Goal: Task Accomplishment & Management: Manage account settings

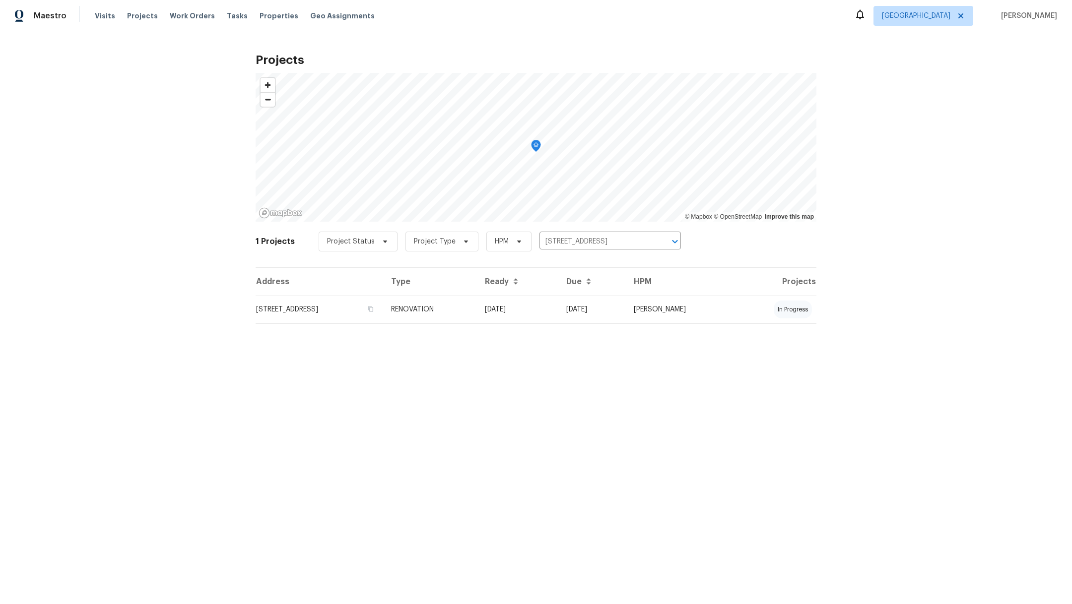
click at [339, 306] on td "[STREET_ADDRESS]" at bounding box center [319, 310] width 128 height 28
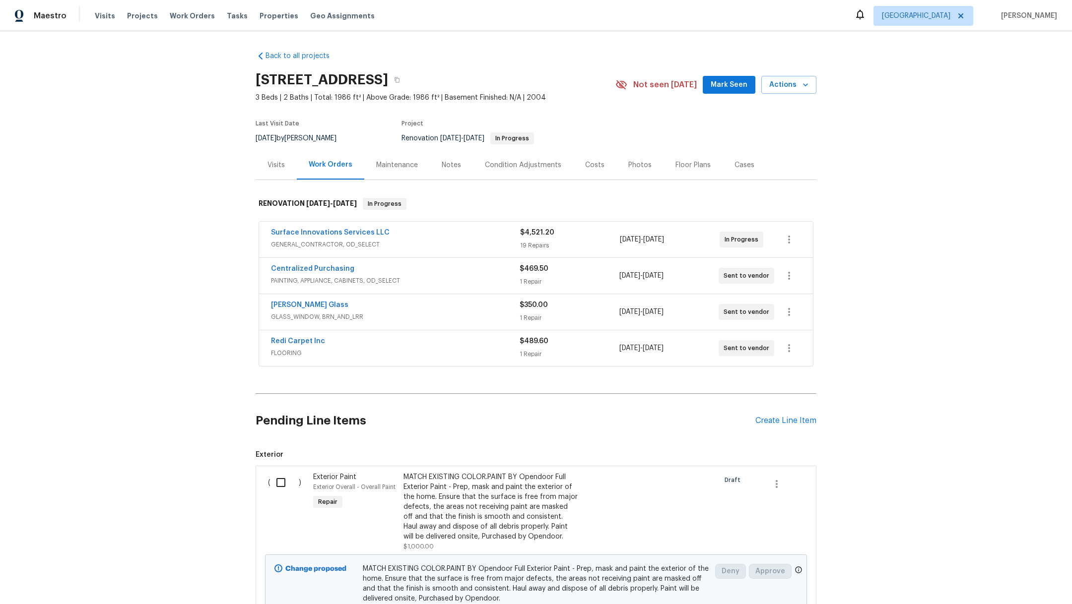
click at [442, 167] on div "Notes" at bounding box center [451, 165] width 19 height 10
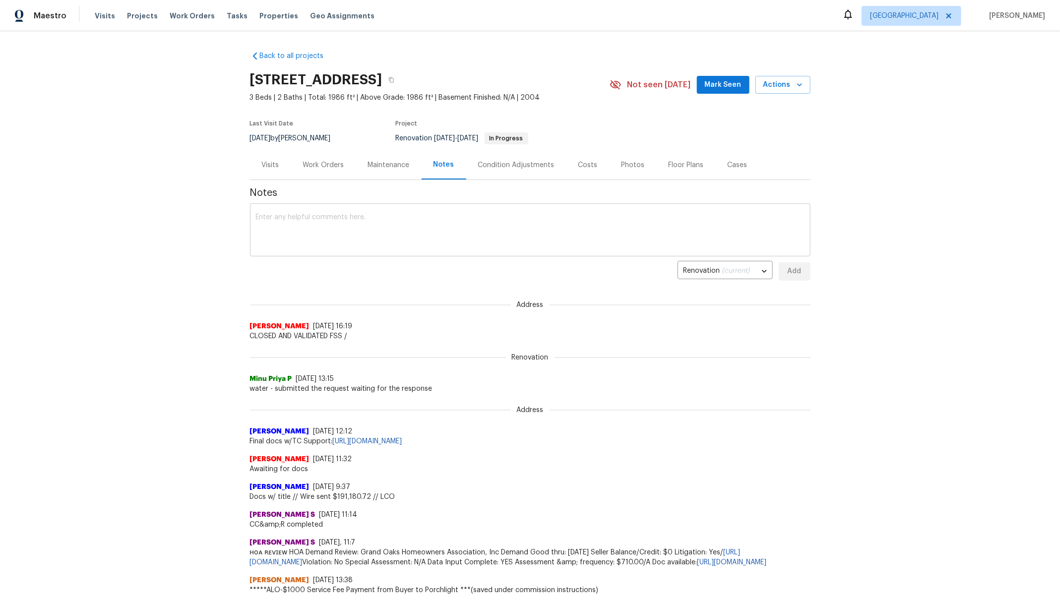
click at [374, 220] on textarea at bounding box center [530, 231] width 549 height 35
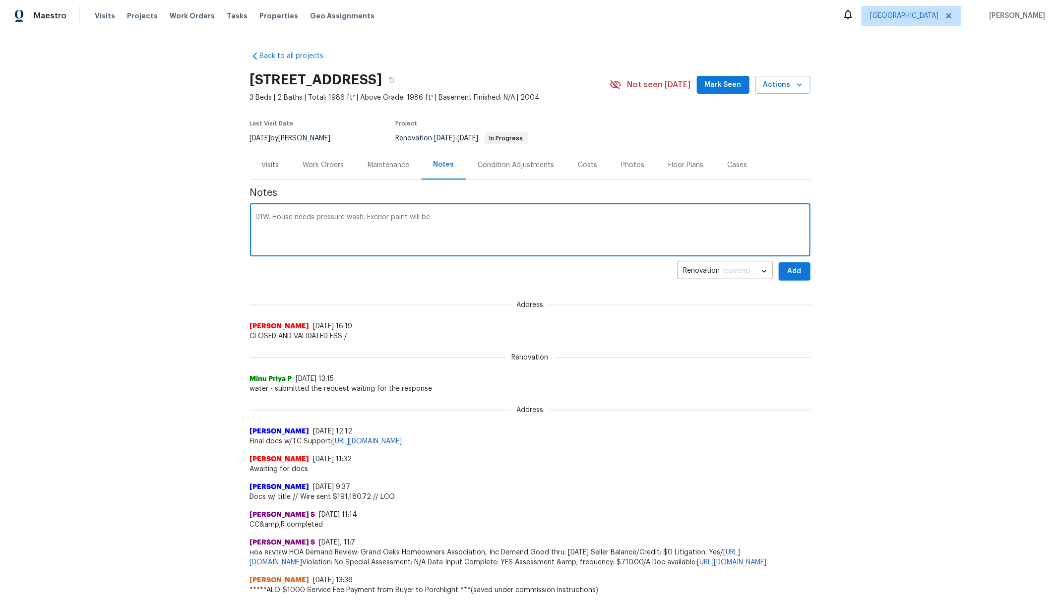
click at [369, 218] on textarea "D1W. House needs pressure wash. Exerior paint will be" at bounding box center [530, 231] width 549 height 35
click at [466, 224] on textarea "D1W. House needs pressure wash. Exterior paint will be" at bounding box center [530, 231] width 549 height 35
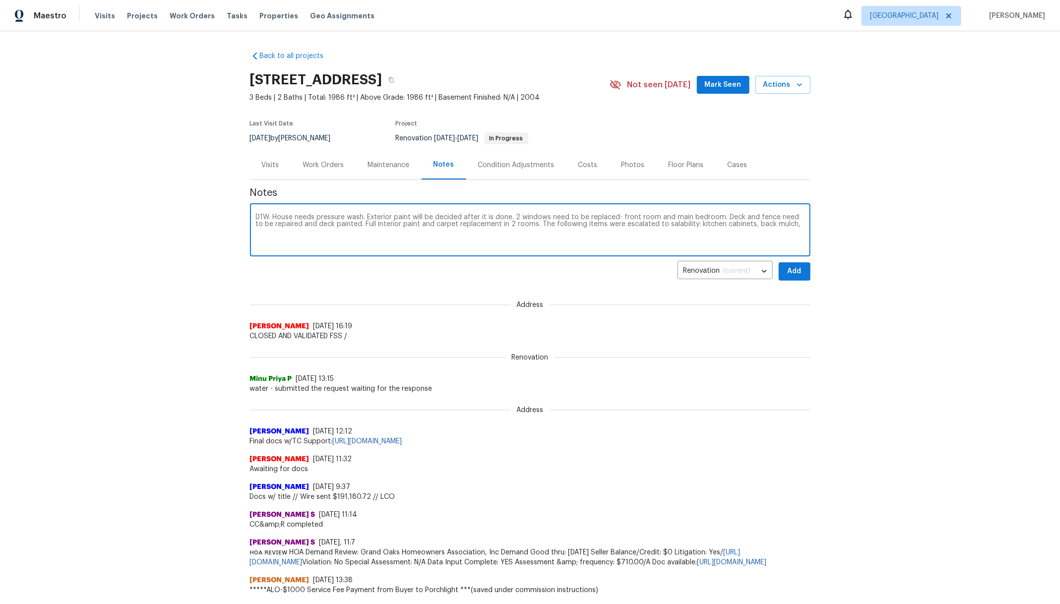
click at [680, 221] on textarea "D1W. House needs pressure wash. Exterior paint will be decided after it is done…" at bounding box center [530, 231] width 549 height 35
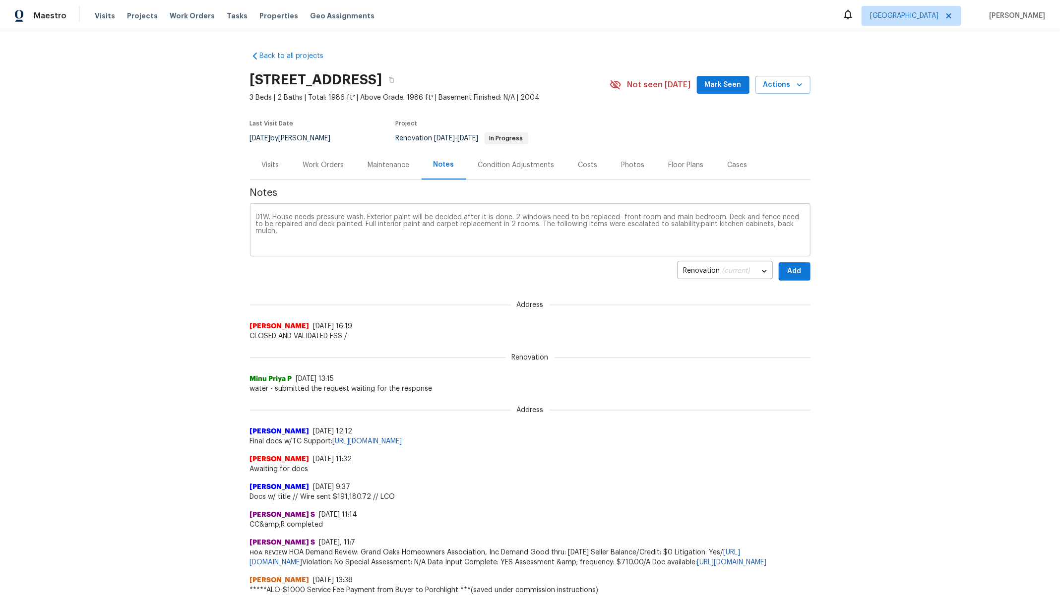
click at [801, 225] on div "D1W. House needs pressure wash. Exterior paint will be decided after it is done…" at bounding box center [530, 231] width 561 height 51
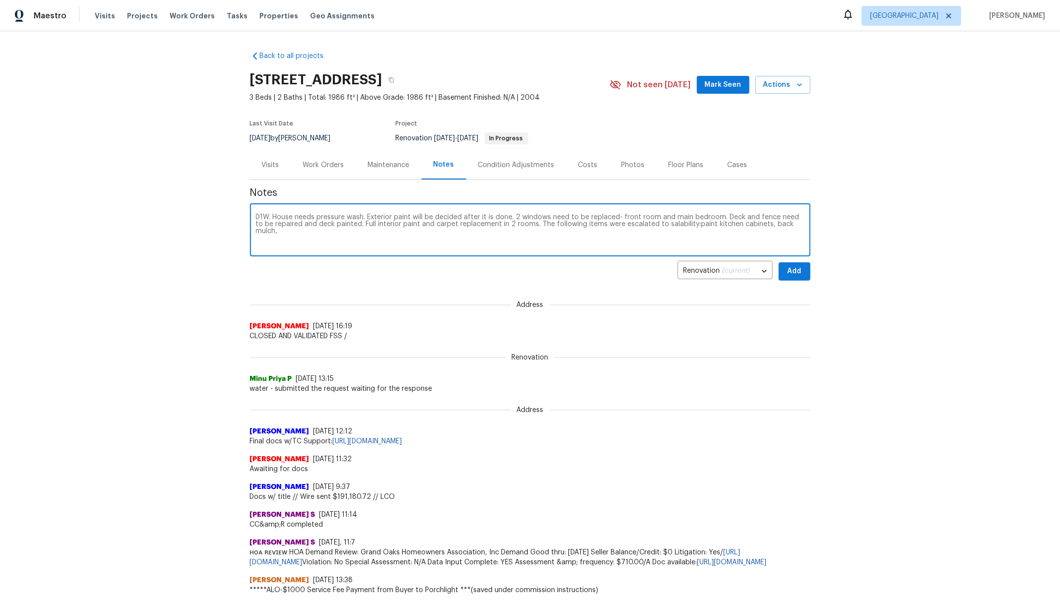
click at [799, 223] on textarea "D1W. House needs pressure wash. Exterior paint will be decided after it is done…" at bounding box center [530, 231] width 549 height 35
click at [317, 230] on textarea "D1W. House needs pressure wash. Exterior paint will be decided after it is done…" at bounding box center [530, 231] width 549 height 35
click at [387, 232] on textarea "D1W. House needs pressure wash. Exterior paint will be decided after it is done…" at bounding box center [530, 231] width 549 height 35
click at [391, 233] on textarea "D1W. House needs pressure wash. Exterior paint will be decided after it is done…" at bounding box center [530, 231] width 549 height 35
click at [469, 234] on textarea "D1W. House needs pressure wash. Exterior paint will be decided after it is done…" at bounding box center [530, 231] width 549 height 35
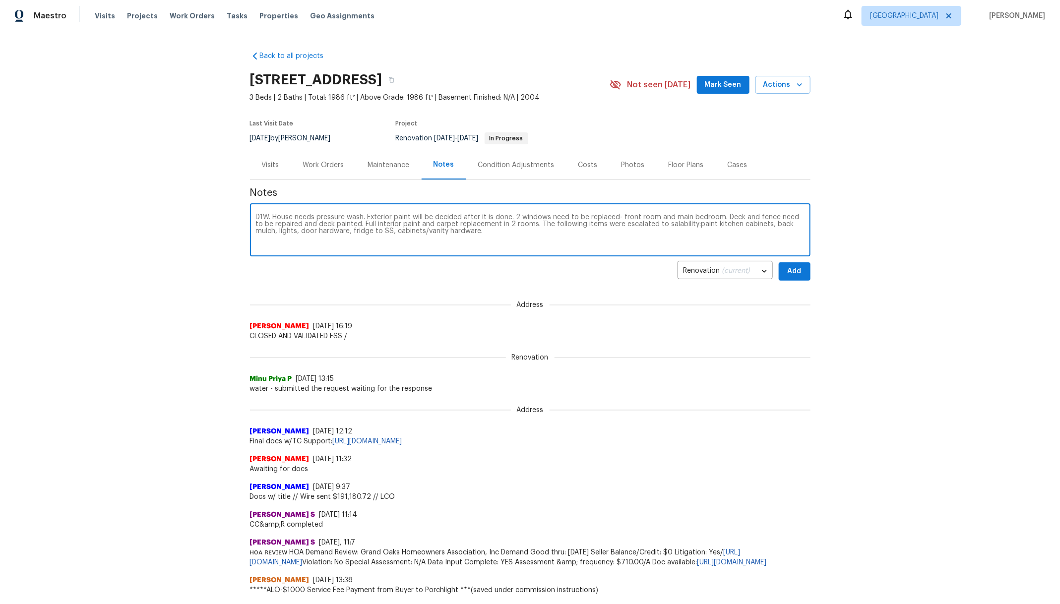
paste textarea "[URL][DOMAIN_NAME]"
type textarea "D1W. House needs pressure wash. Exterior paint will be decided after it is done…"
click at [796, 270] on span "Add" at bounding box center [795, 271] width 16 height 12
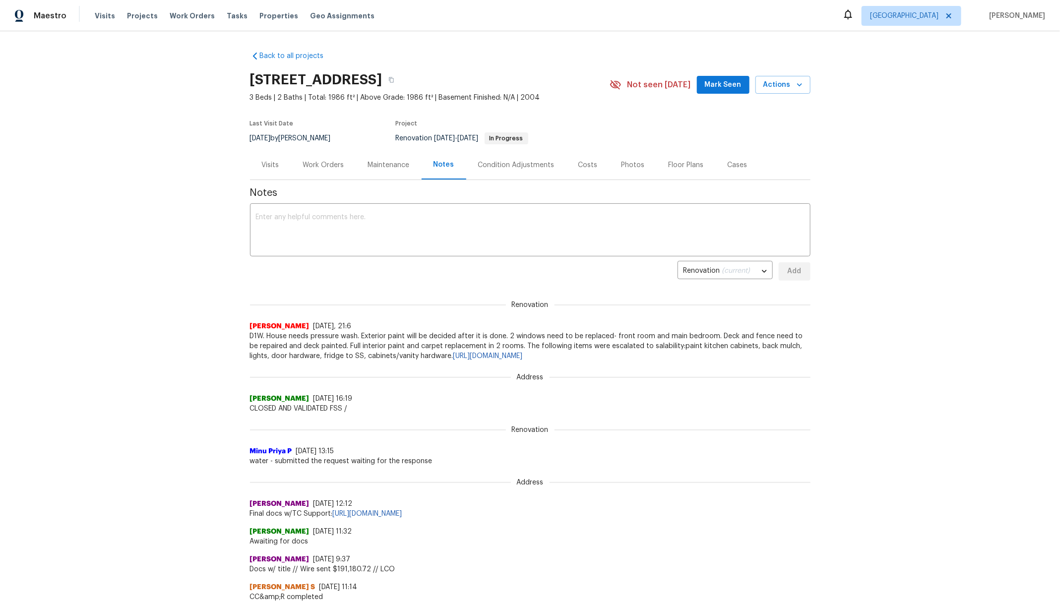
click at [710, 88] on span "Mark Seen" at bounding box center [723, 85] width 37 height 12
click at [139, 13] on span "Projects" at bounding box center [142, 16] width 31 height 10
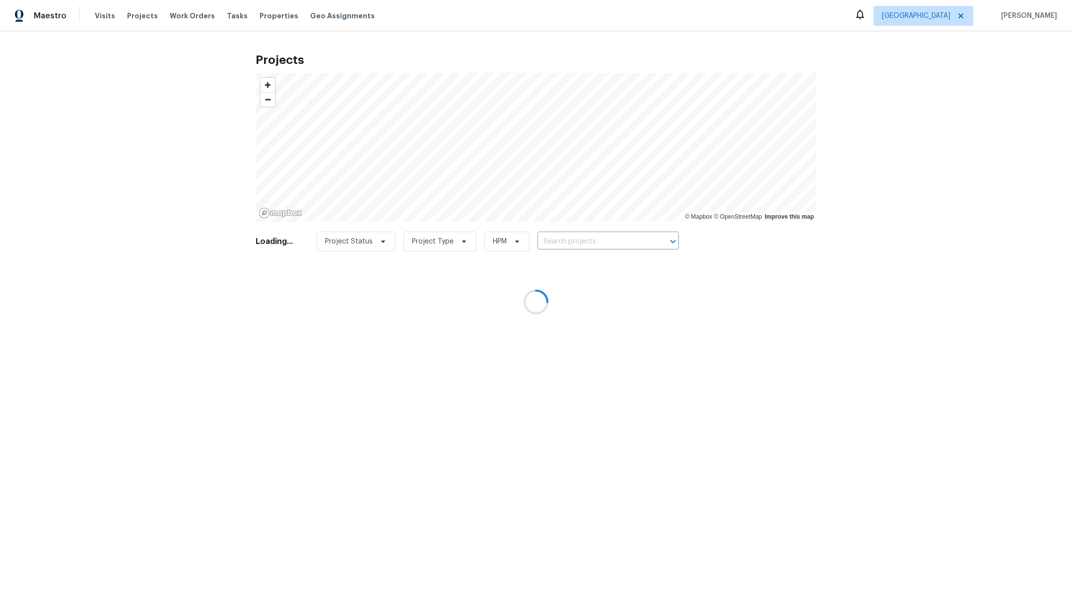
click at [610, 241] on div at bounding box center [536, 302] width 1072 height 604
click at [606, 241] on div at bounding box center [536, 302] width 1072 height 604
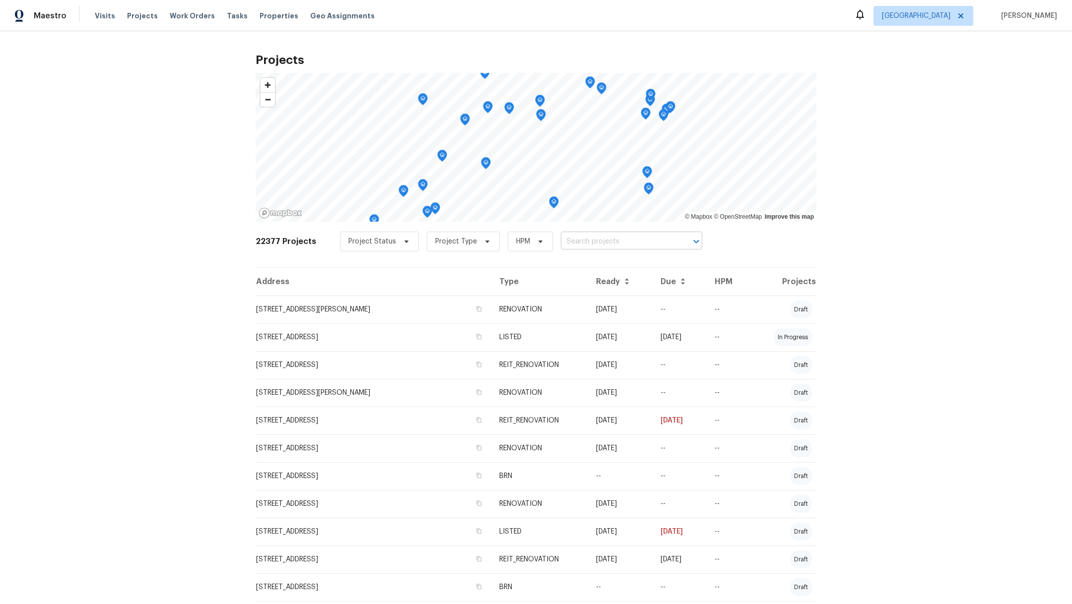
click at [572, 241] on input "text" at bounding box center [618, 241] width 114 height 15
type input "21170"
click at [583, 271] on li "[STREET_ADDRESS]" at bounding box center [620, 263] width 145 height 16
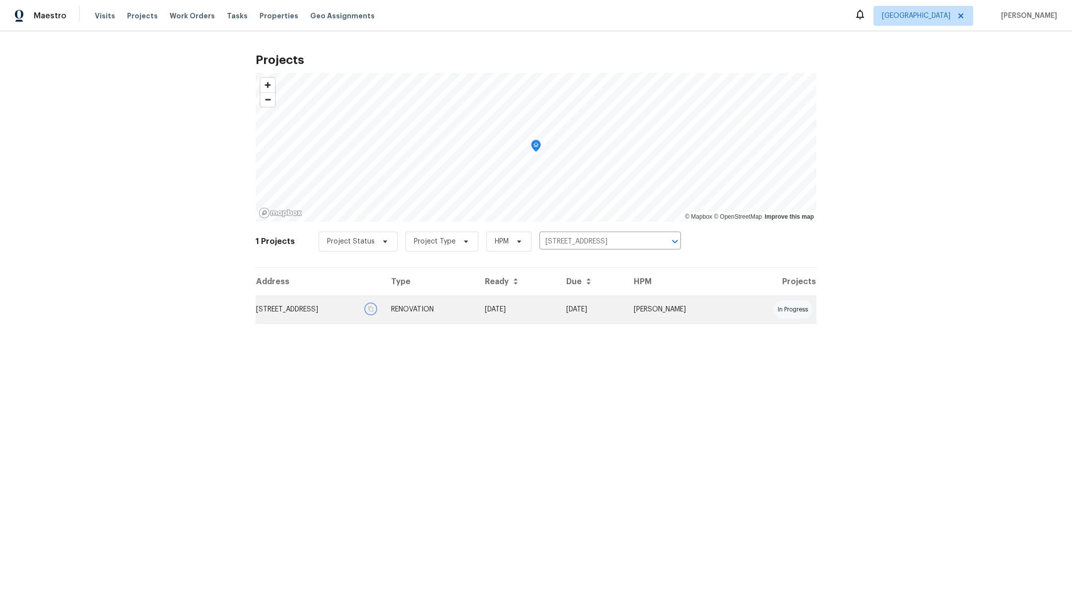
click at [374, 310] on icon "button" at bounding box center [371, 309] width 6 height 6
click at [319, 309] on td "[STREET_ADDRESS]" at bounding box center [319, 310] width 128 height 28
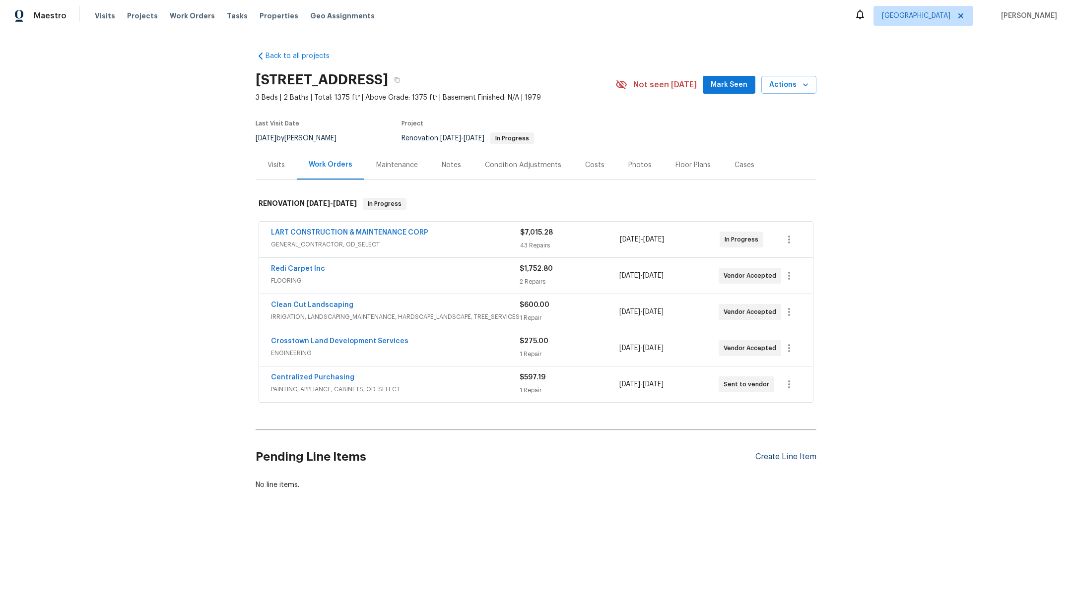
click at [769, 457] on div "Create Line Item" at bounding box center [785, 456] width 61 height 9
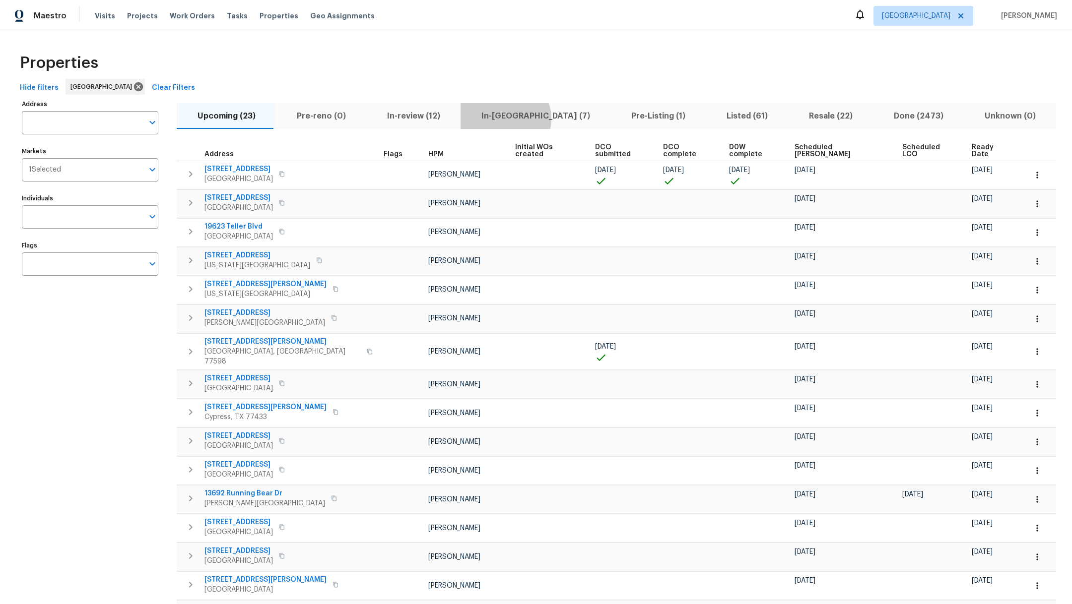
click at [494, 119] on span "In-reno (7)" at bounding box center [535, 116] width 138 height 14
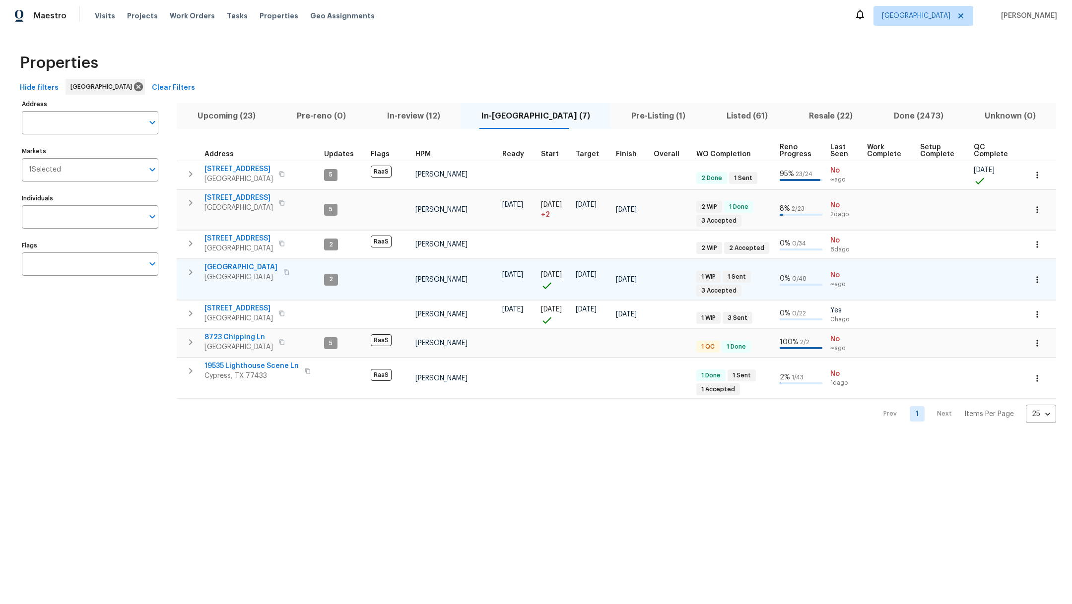
click at [192, 271] on icon "button" at bounding box center [191, 272] width 12 height 12
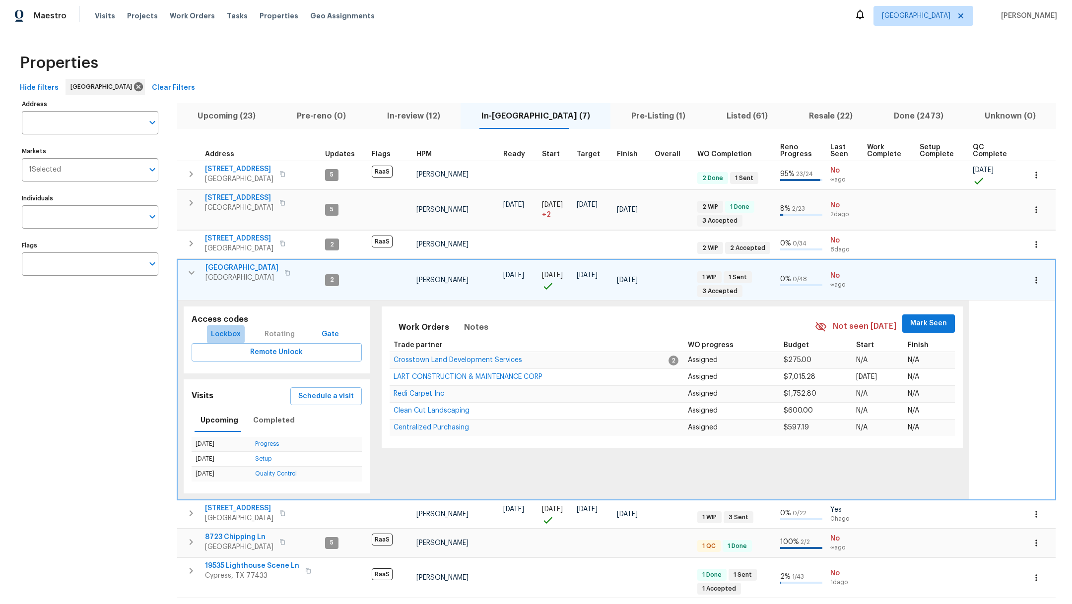
click at [218, 335] on span "Lockbox" at bounding box center [226, 334] width 30 height 12
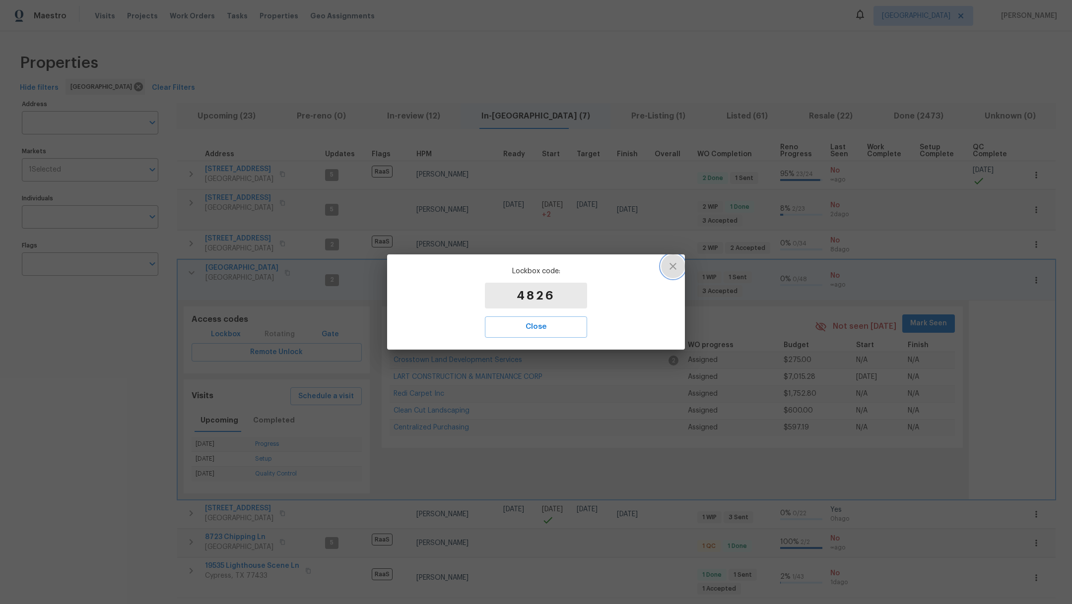
click at [679, 269] on button "button" at bounding box center [673, 267] width 24 height 24
